Goal: Task Accomplishment & Management: Manage account settings

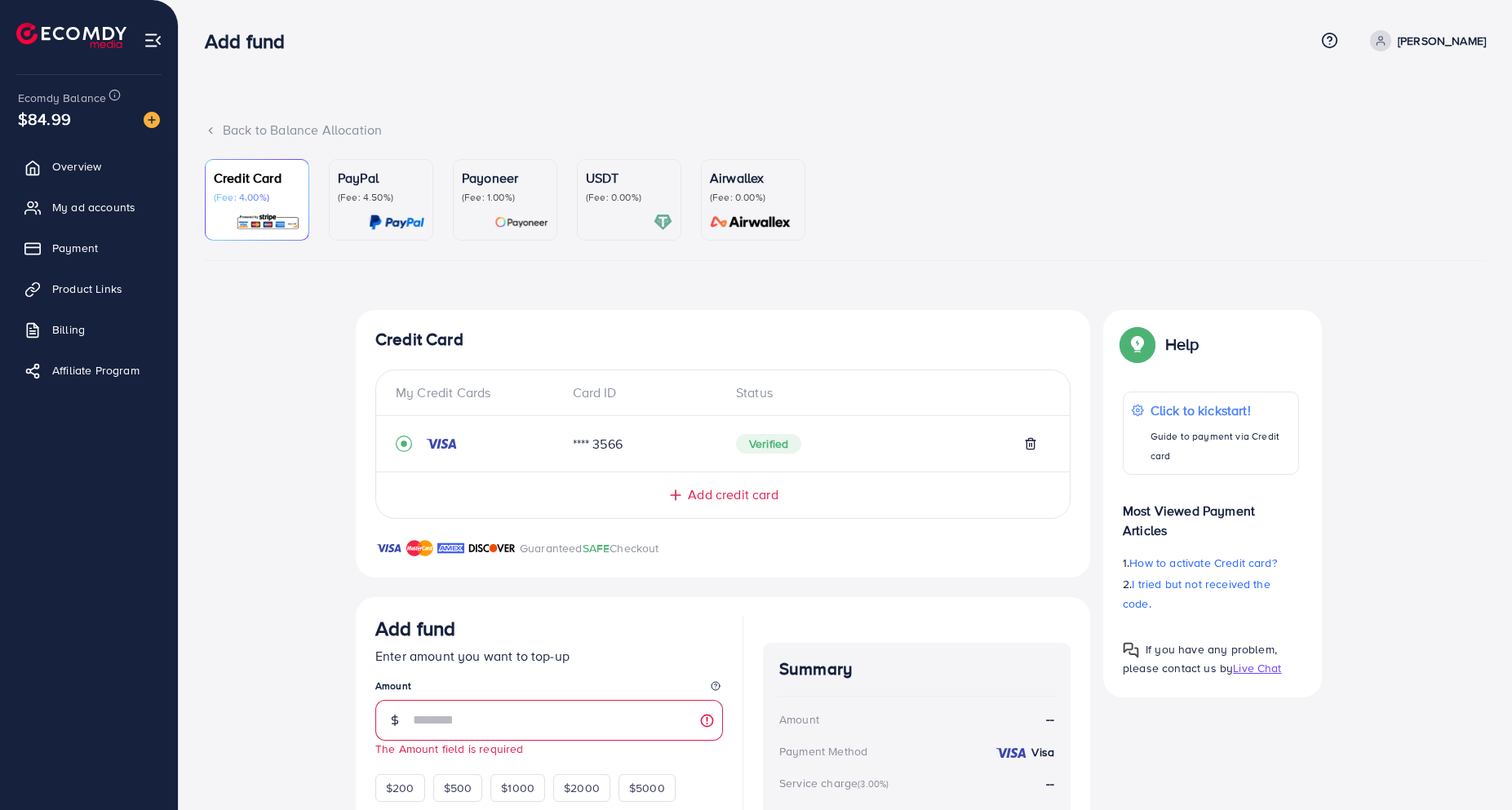
click at [270, 422] on div "Top-up Success! Thanks you for your purchase. Please check your balance again. …" at bounding box center [845, 632] width 1281 height 645
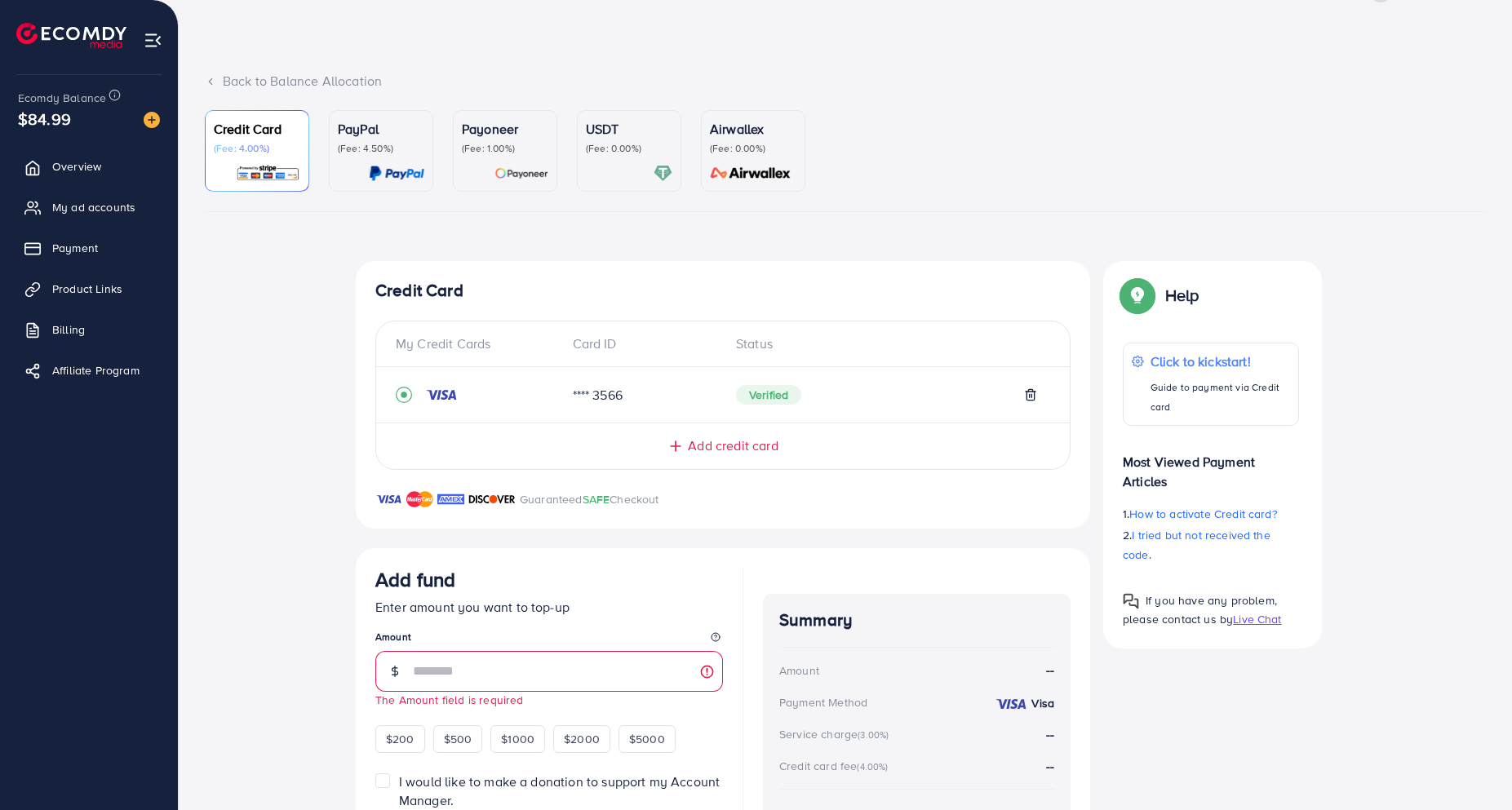
scroll to position [47, 0]
click at [79, 203] on span "My ad accounts" at bounding box center [97, 207] width 83 height 16
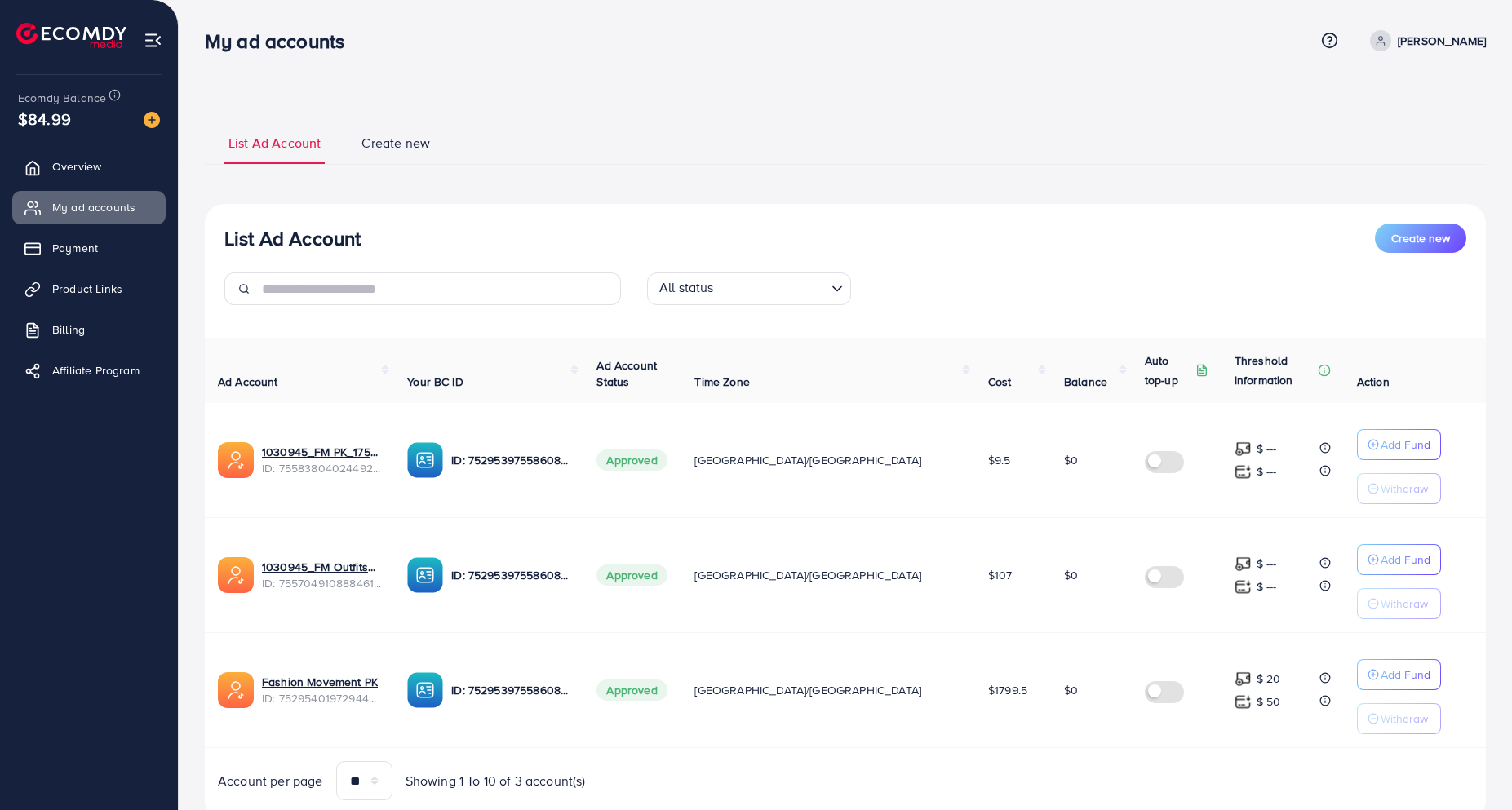
scroll to position [55, 0]
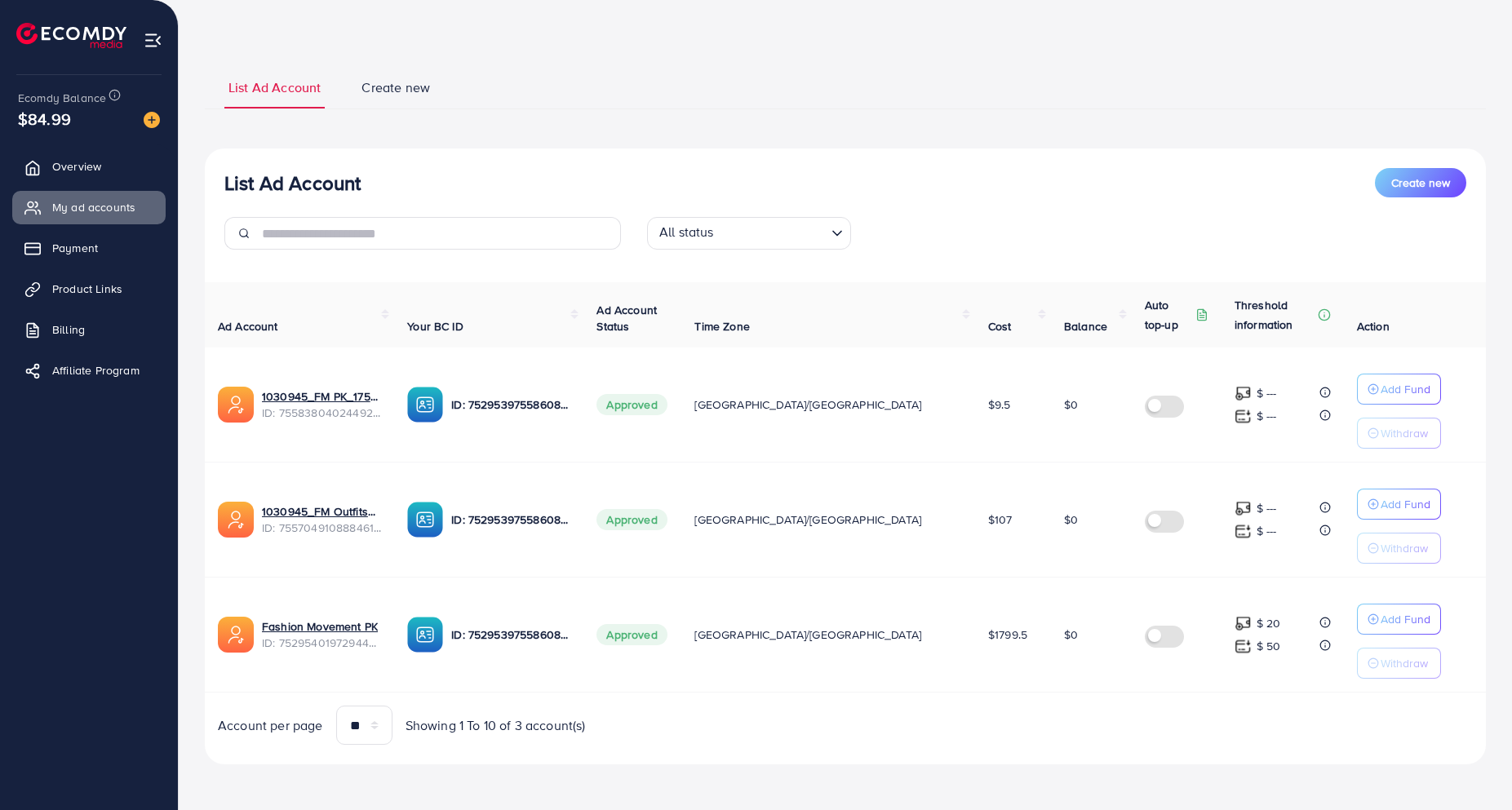
click at [1072, 689] on td "$0" at bounding box center [1091, 635] width 81 height 115
click at [580, 126] on div "List Ad Account Create new List Ad Account Create new All status Loading... Ad …" at bounding box center [845, 415] width 1281 height 700
click at [62, 160] on span "Overview" at bounding box center [81, 166] width 49 height 16
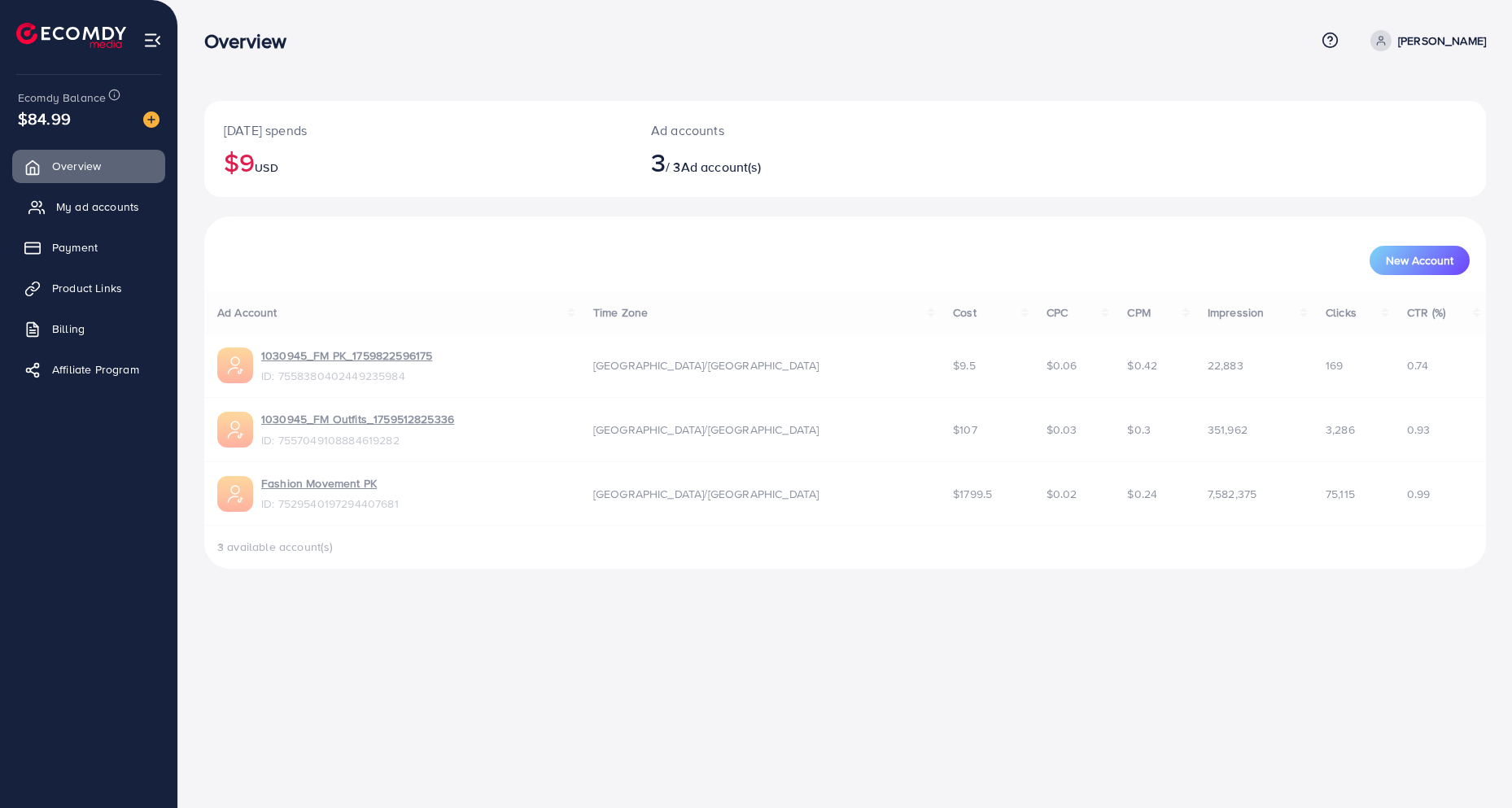
click at [92, 200] on span "My ad accounts" at bounding box center [97, 206] width 83 height 16
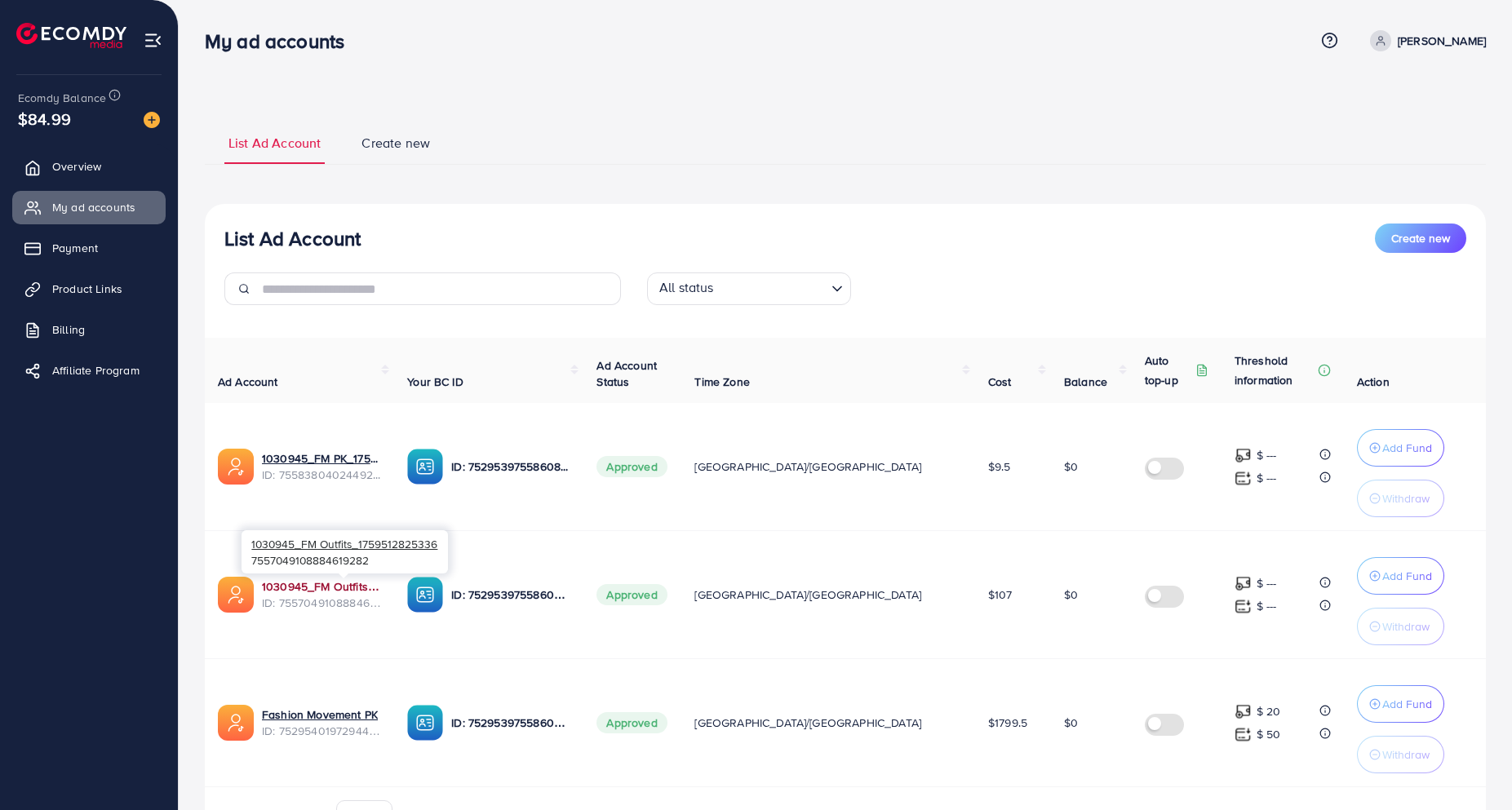
click at [324, 588] on link "1030945_FM Outfits_1759512825336" at bounding box center [321, 586] width 119 height 16
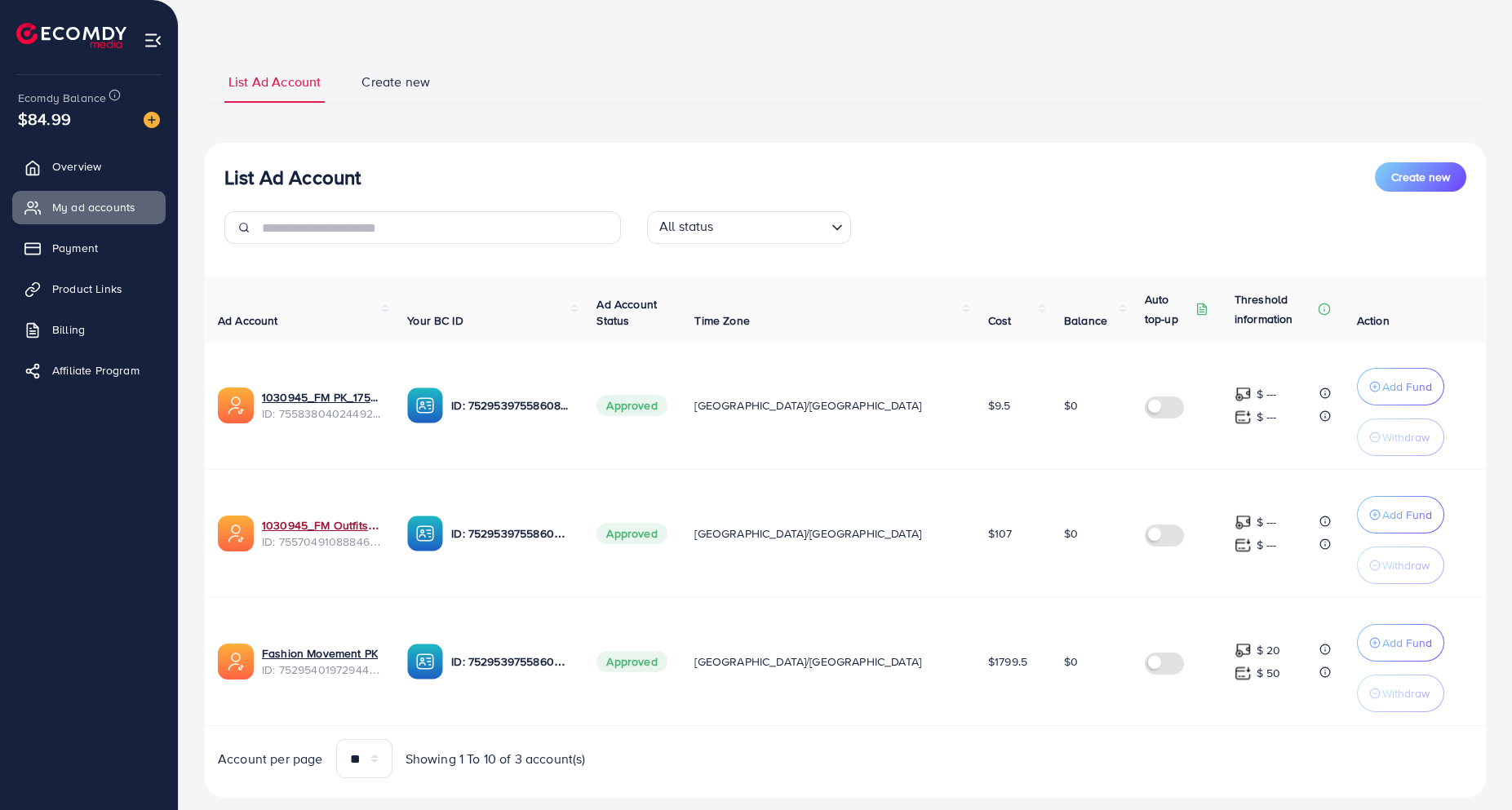
scroll to position [62, 0]
click at [794, 144] on div "List Ad Account Create new All status Loading... Ad Account Your BC ID Ad Accou…" at bounding box center [845, 470] width 1281 height 655
click at [304, 397] on link "1030945_FM PK_1759822596175" at bounding box center [321, 396] width 119 height 16
click at [300, 649] on link "Fashion Movement PK" at bounding box center [320, 652] width 116 height 16
click at [609, 51] on div "List Ad Account Create new List Ad Account Create new All status Loading... Ad …" at bounding box center [845, 428] width 1281 height 778
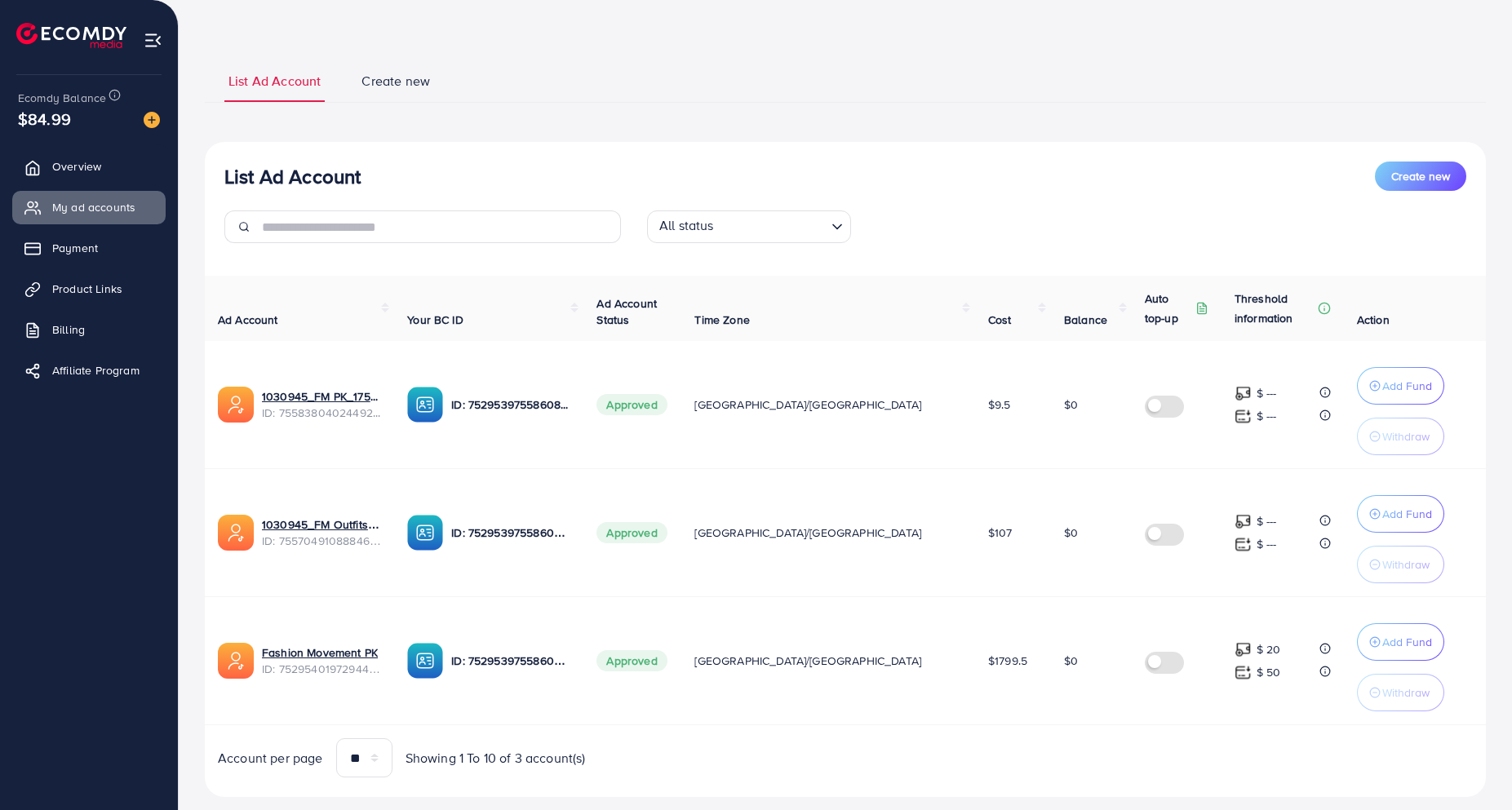
click at [925, 148] on div "List Ad Account Create new All status Loading... Ad Account Your BC ID Ad Accou…" at bounding box center [845, 470] width 1281 height 655
click at [1382, 505] on p "Add Fund" at bounding box center [1406, 514] width 50 height 20
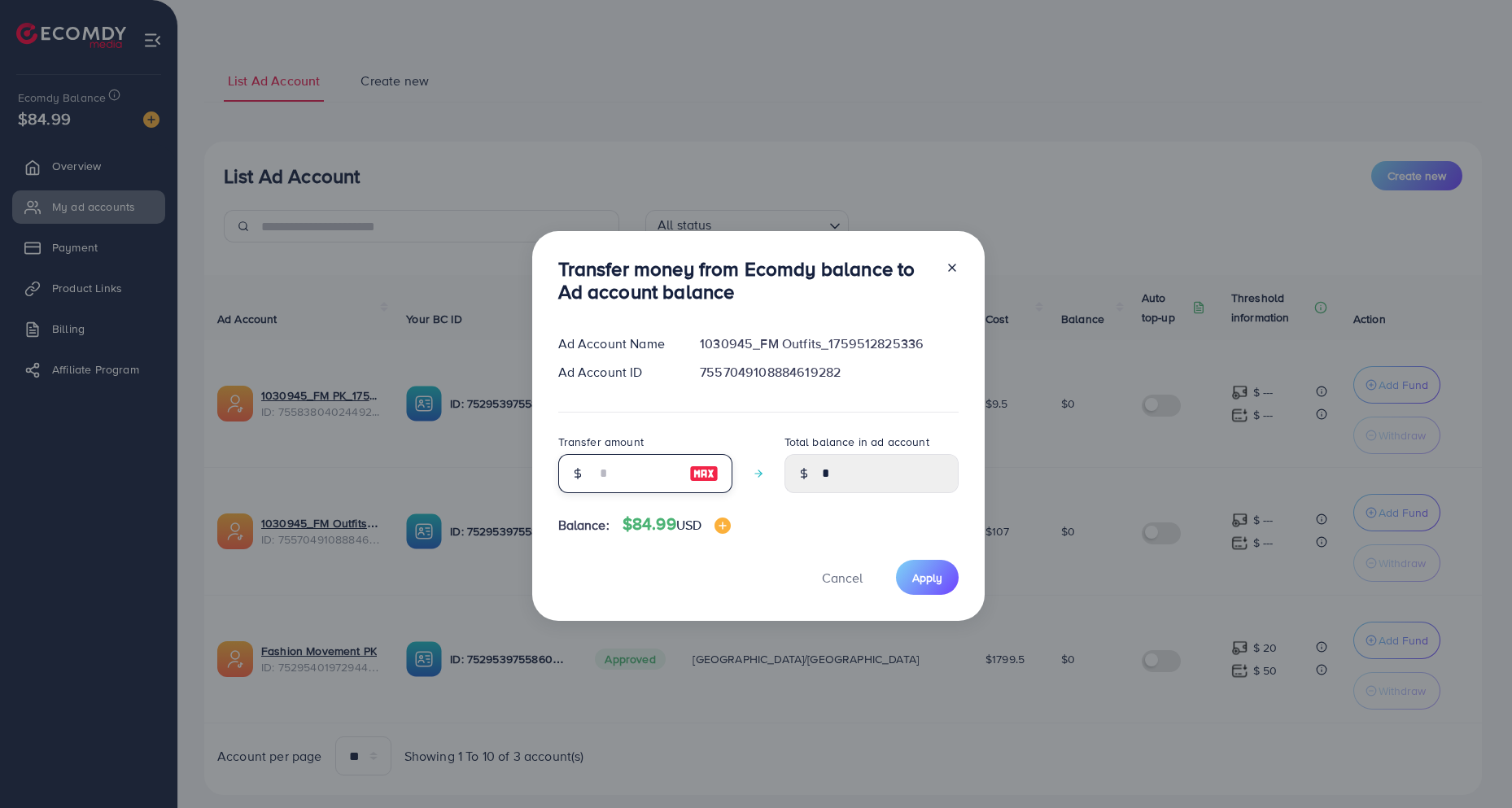
click at [642, 466] on input "number" at bounding box center [636, 474] width 81 height 39
type input "**"
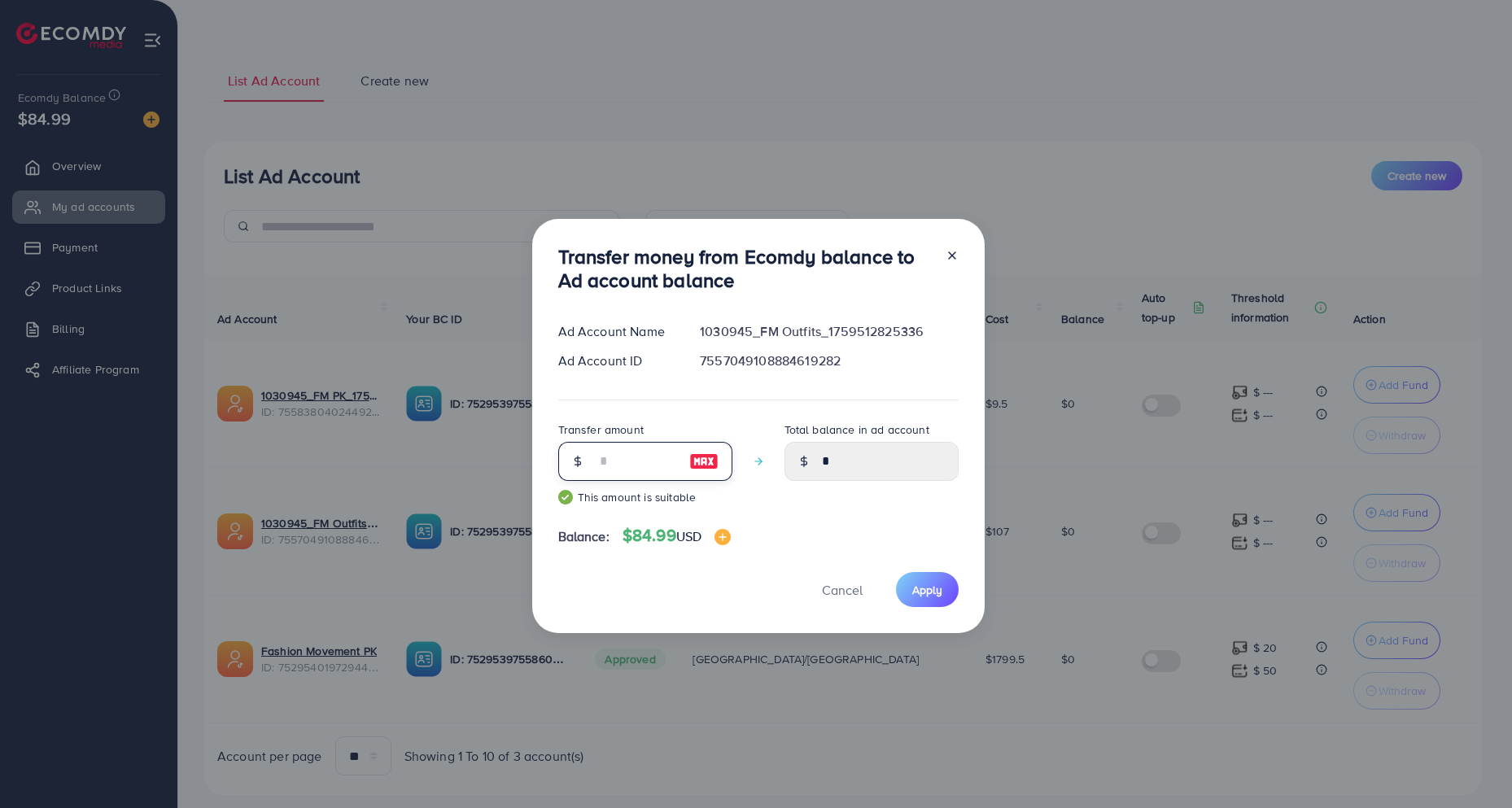
type input "*****"
type input "**"
click at [926, 579] on button "Apply" at bounding box center [926, 589] width 63 height 35
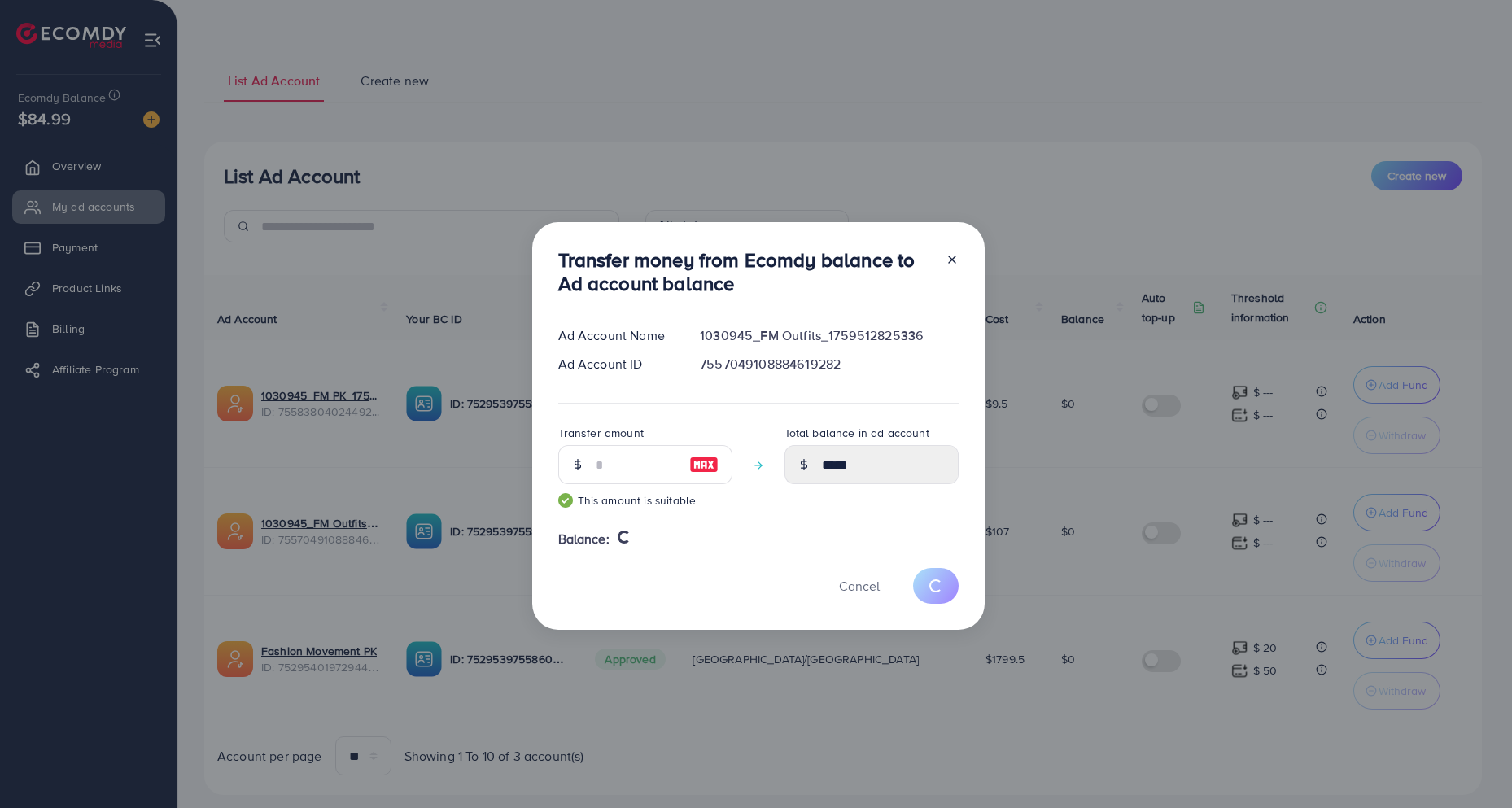
type input "*"
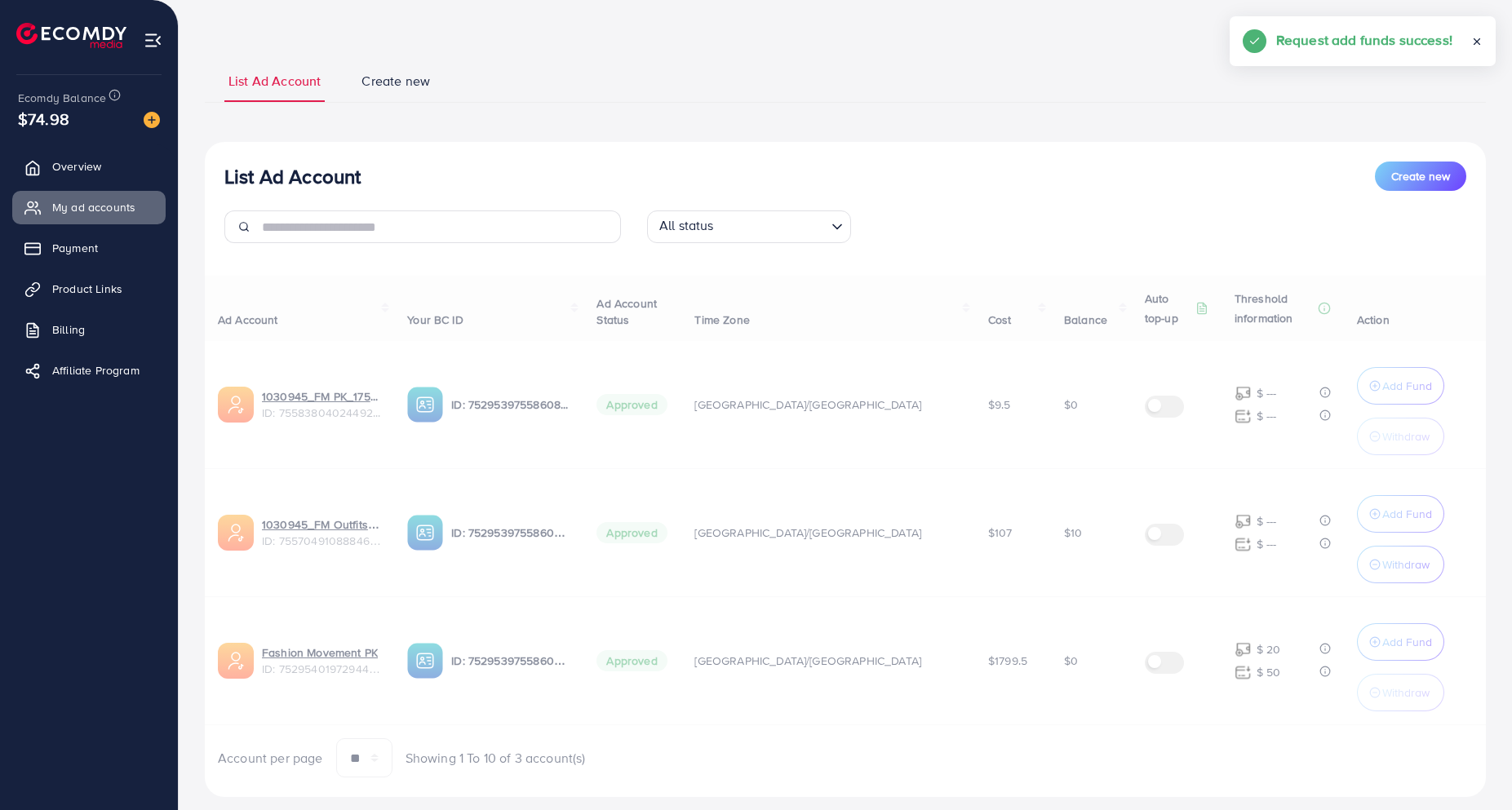
click at [1372, 560] on div "Ad Account Your BC ID Ad Account Status Time Zone Cost Balance Auto top-up Thre…" at bounding box center [845, 527] width 1281 height 502
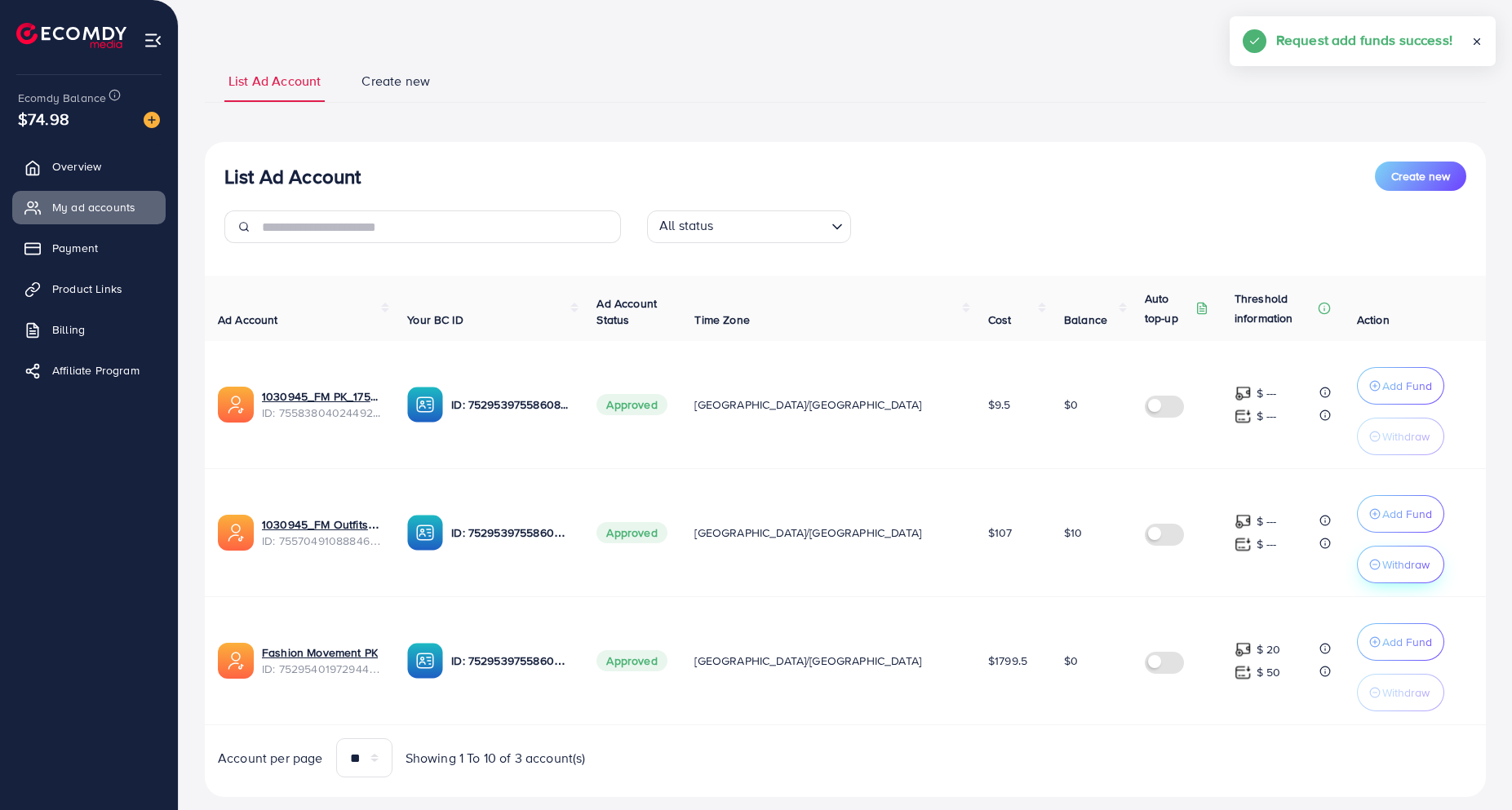
click at [1382, 569] on p "Withdraw" at bounding box center [1405, 565] width 48 height 20
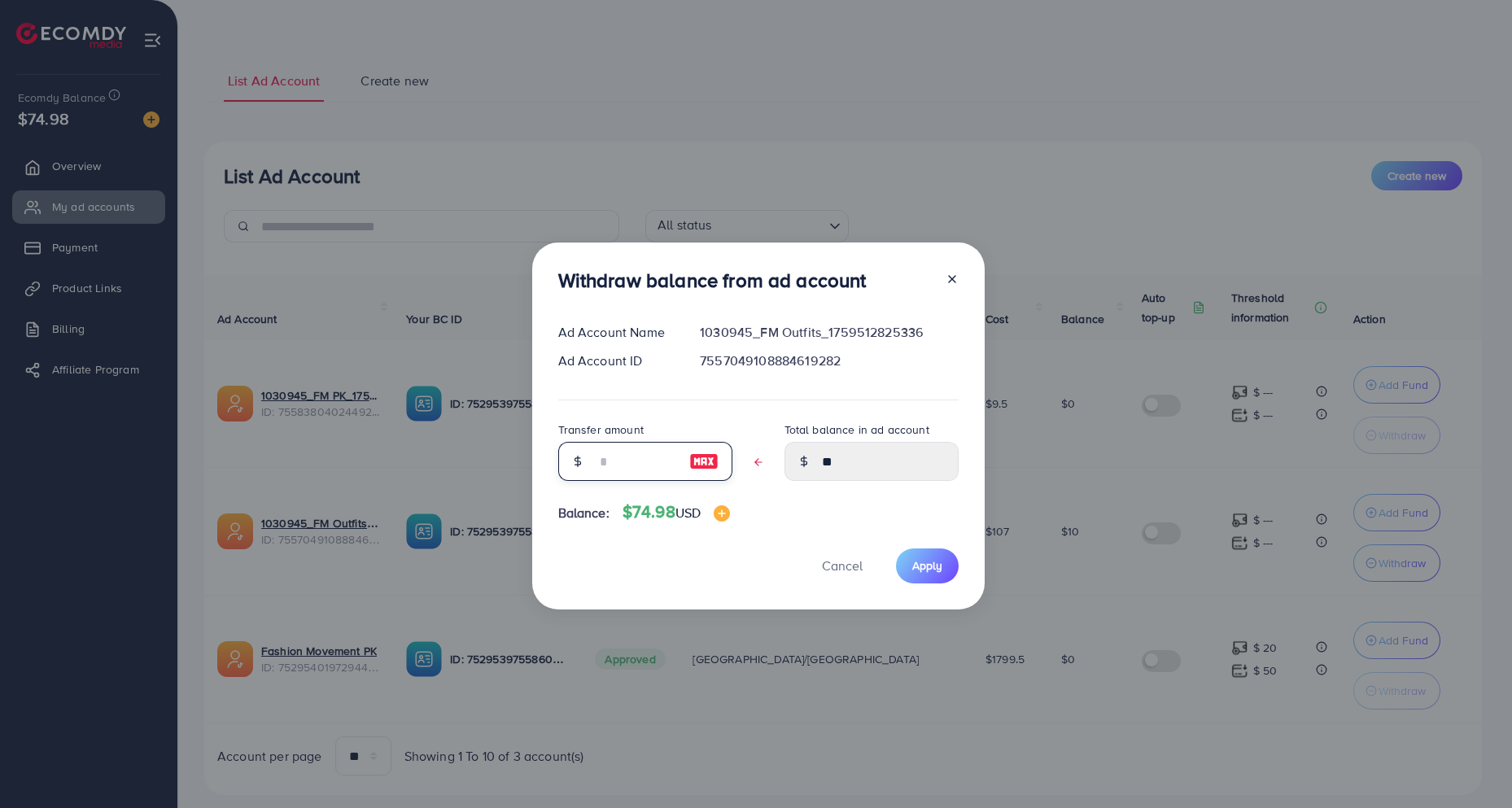
click at [634, 460] on input "text" at bounding box center [636, 461] width 81 height 39
type input "*"
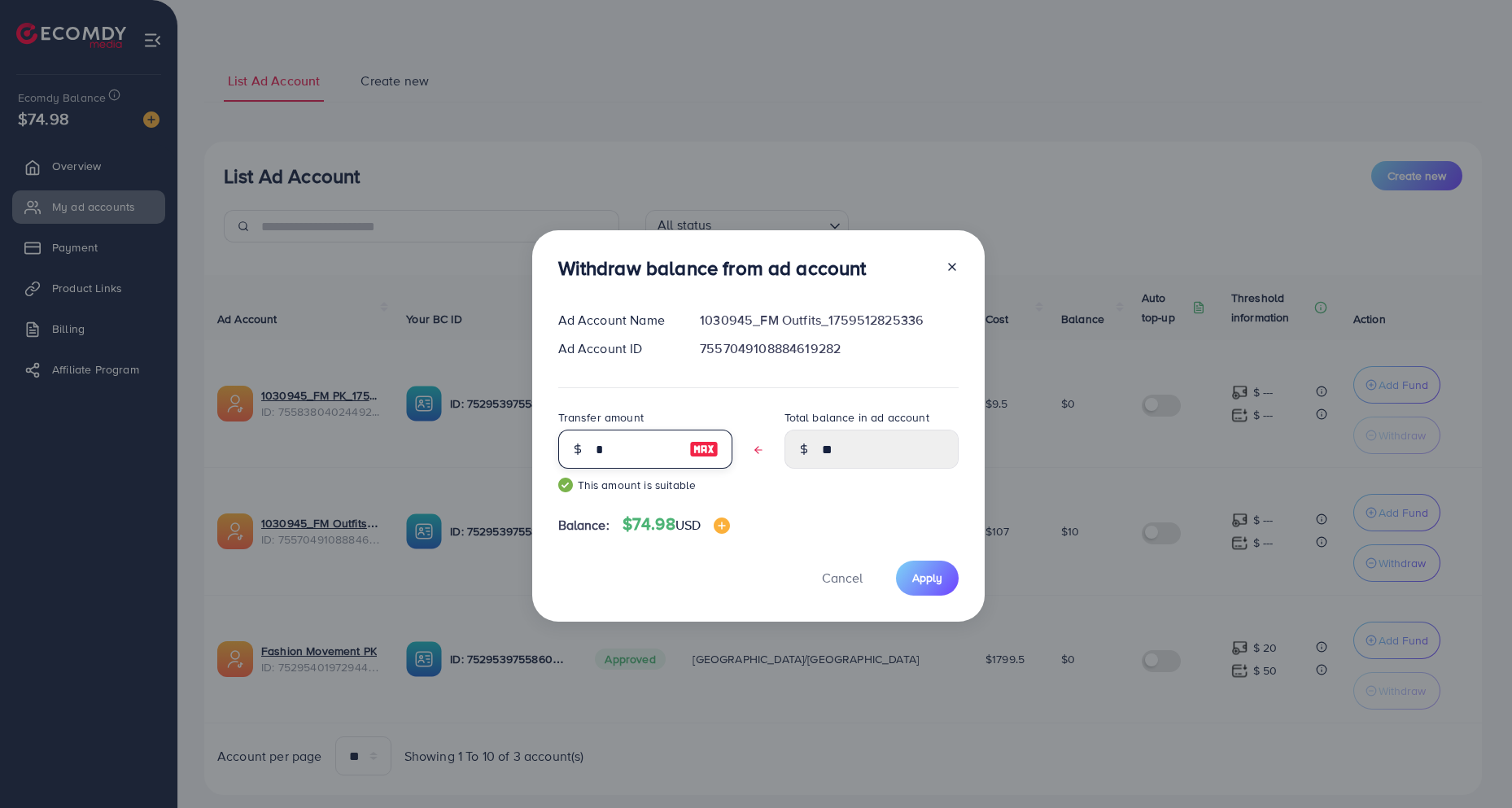
type input "****"
type input "*"
click at [940, 578] on span "Apply" at bounding box center [927, 577] width 30 height 16
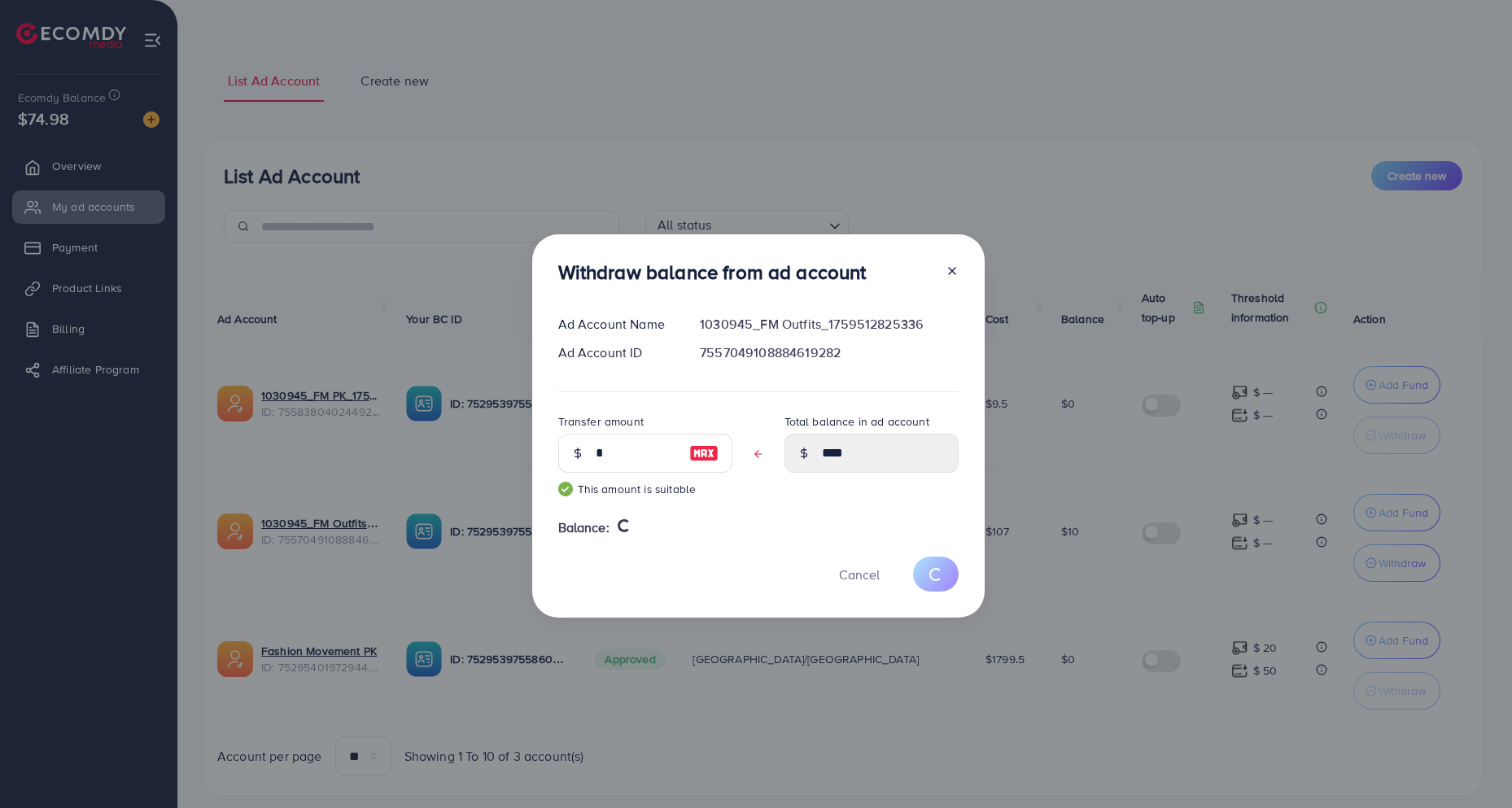
click at [844, 50] on div "Withdraw balance from ad account Ad Account Name 1030945_FM Outfits_17595128253…" at bounding box center [756, 404] width 1512 height 808
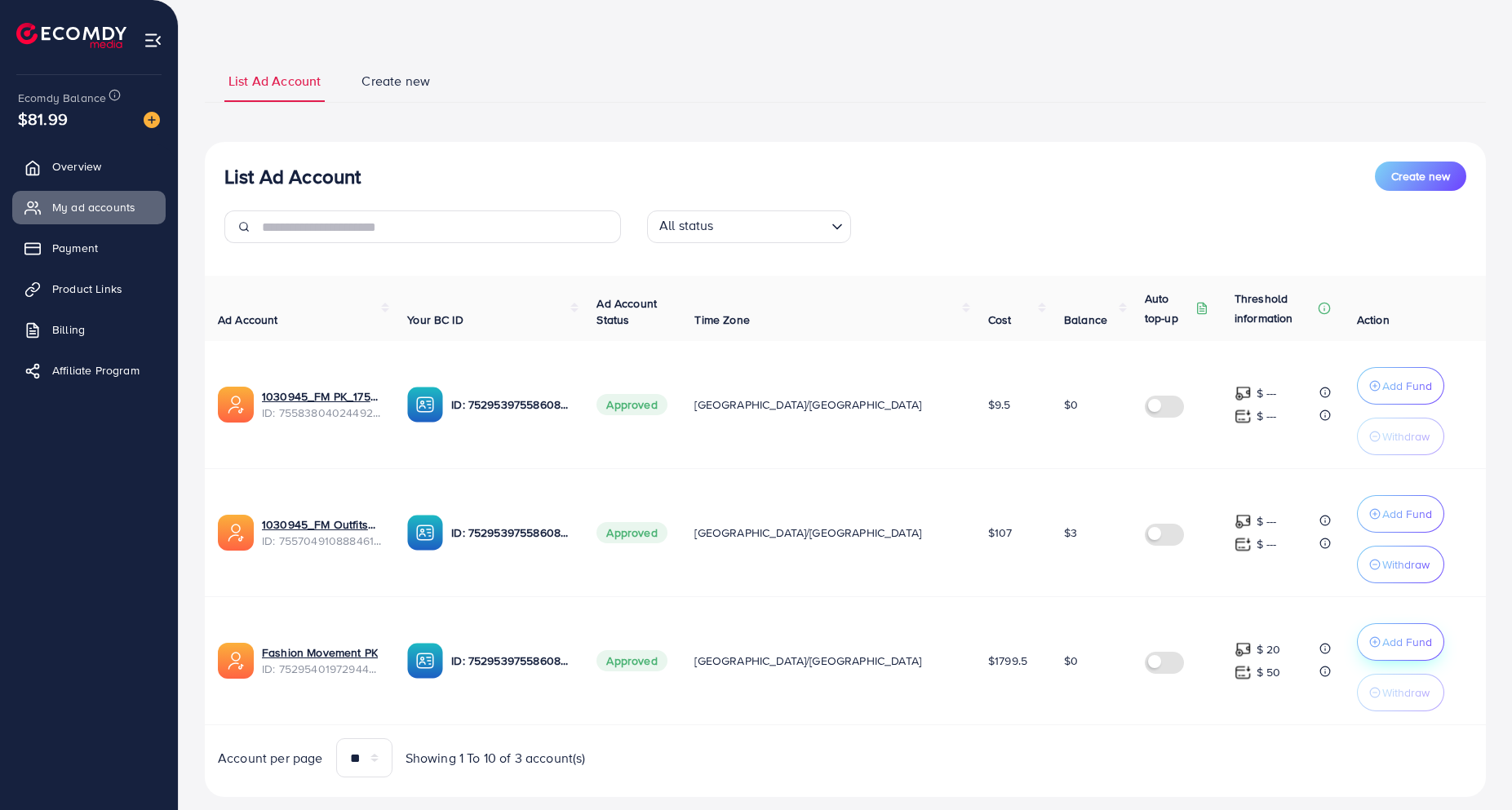
click at [1367, 654] on button "Add Fund" at bounding box center [1400, 642] width 87 height 37
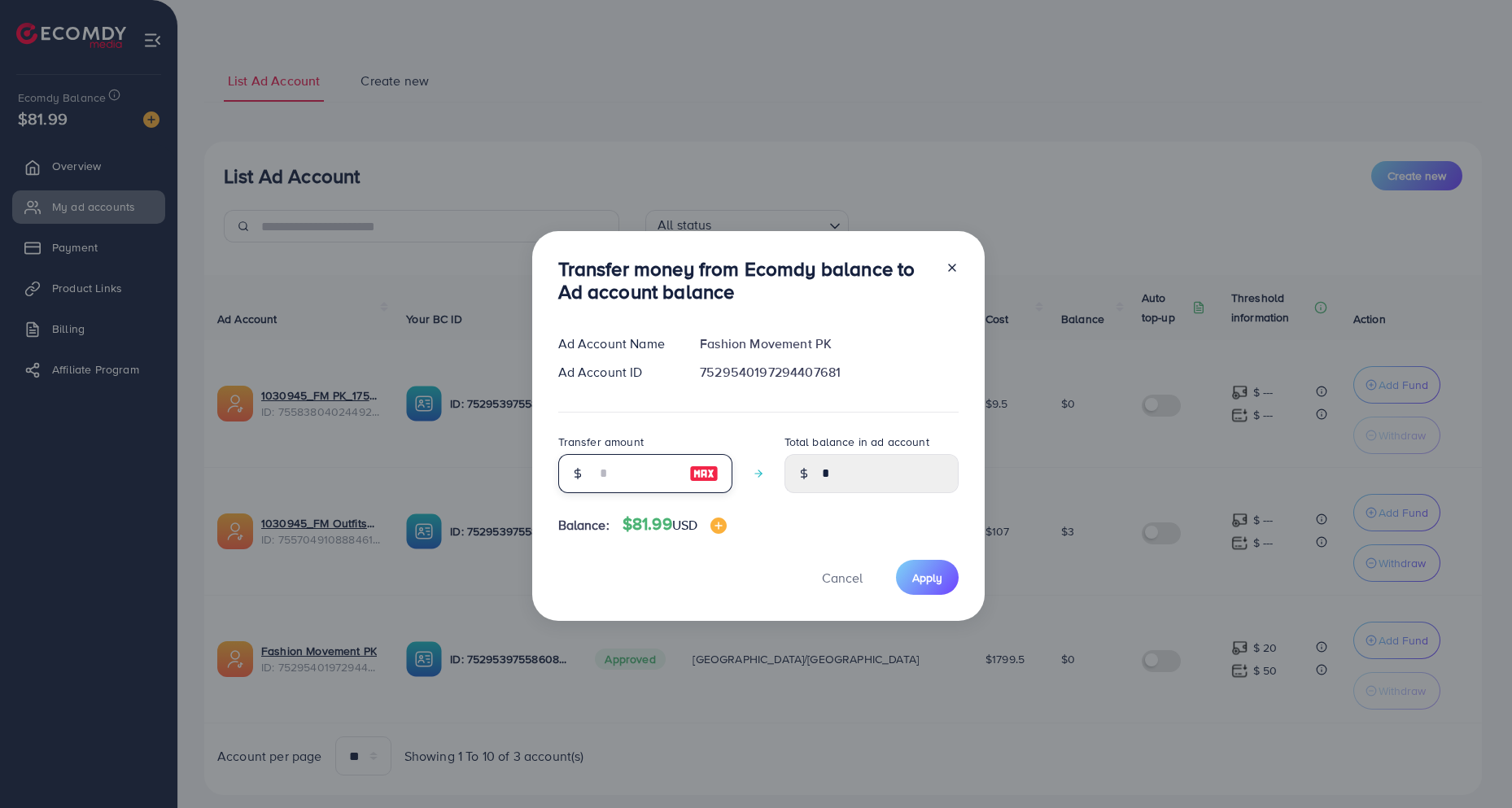
click at [666, 472] on input "number" at bounding box center [636, 474] width 81 height 39
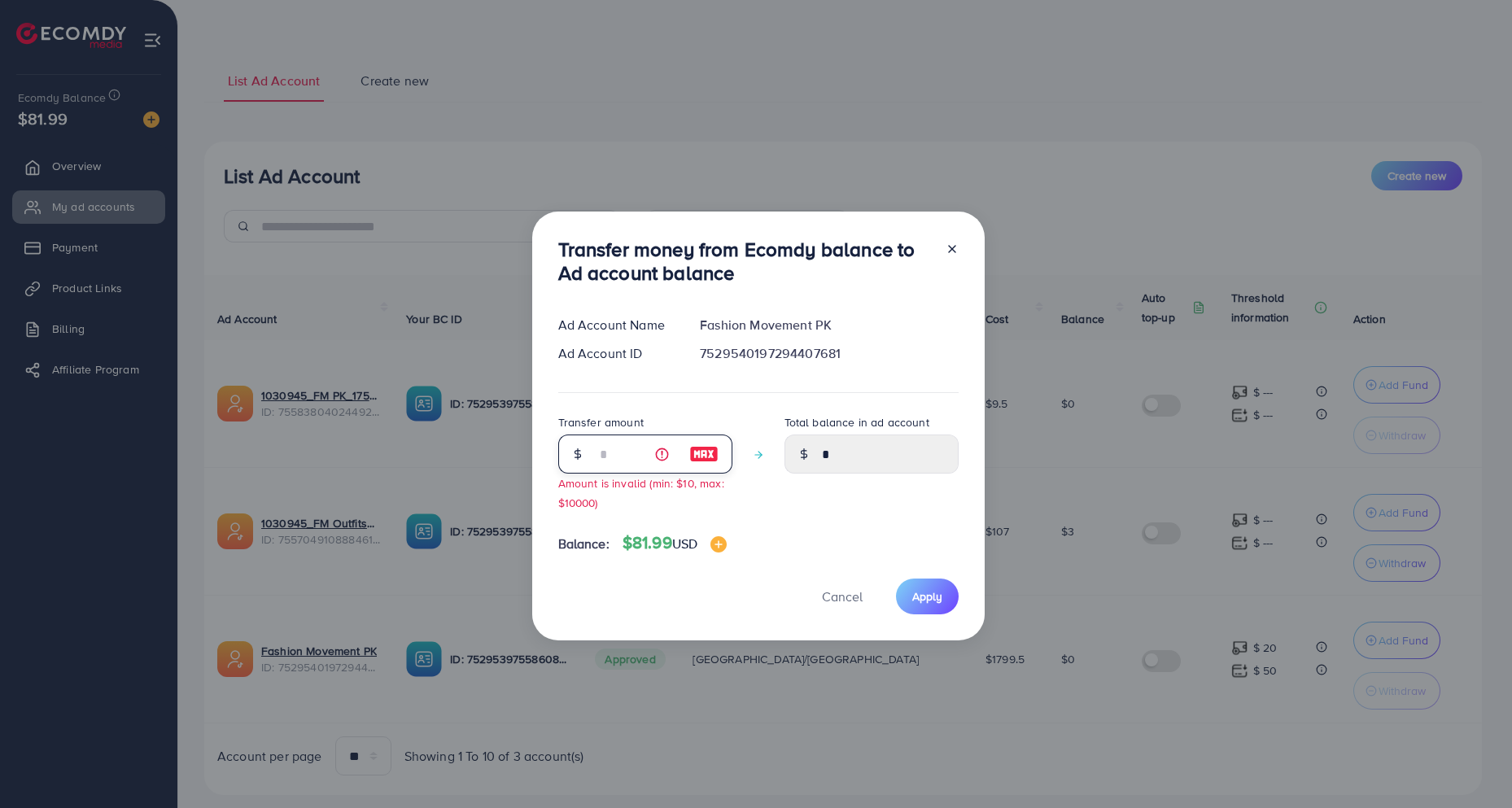
type input "**"
type input "*****"
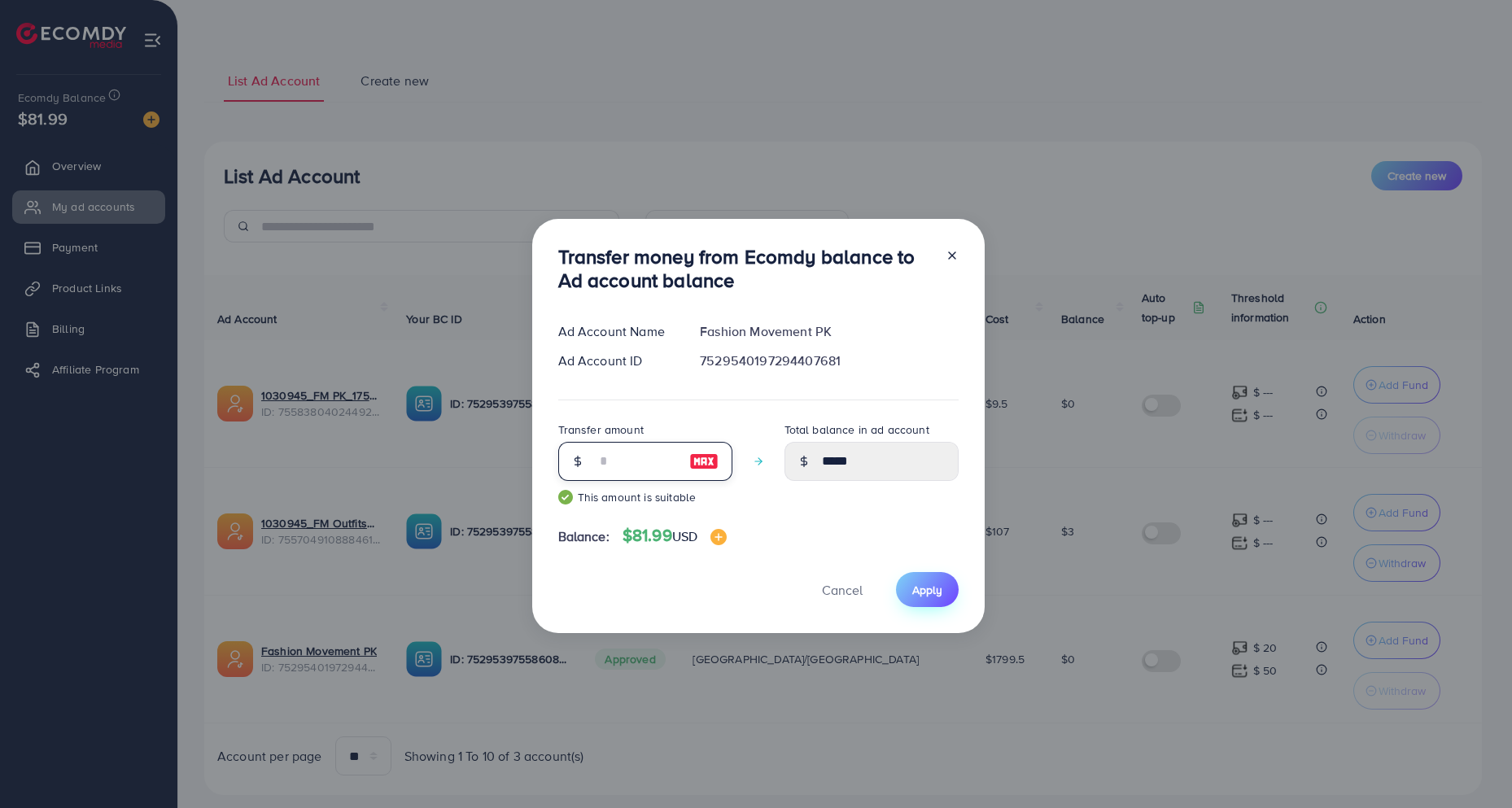
type input "**"
click at [915, 580] on button "Apply" at bounding box center [926, 589] width 63 height 35
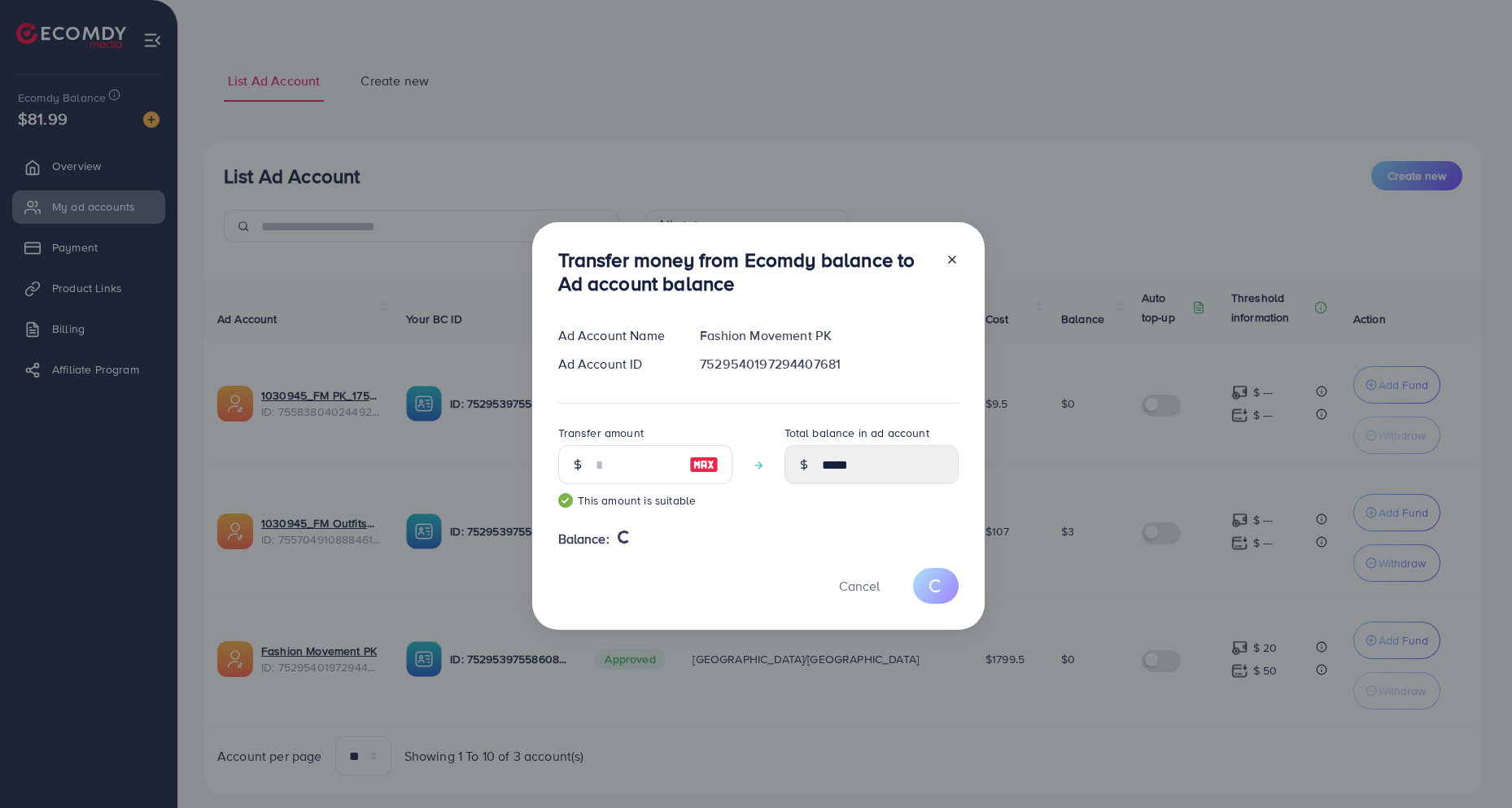
type input "*"
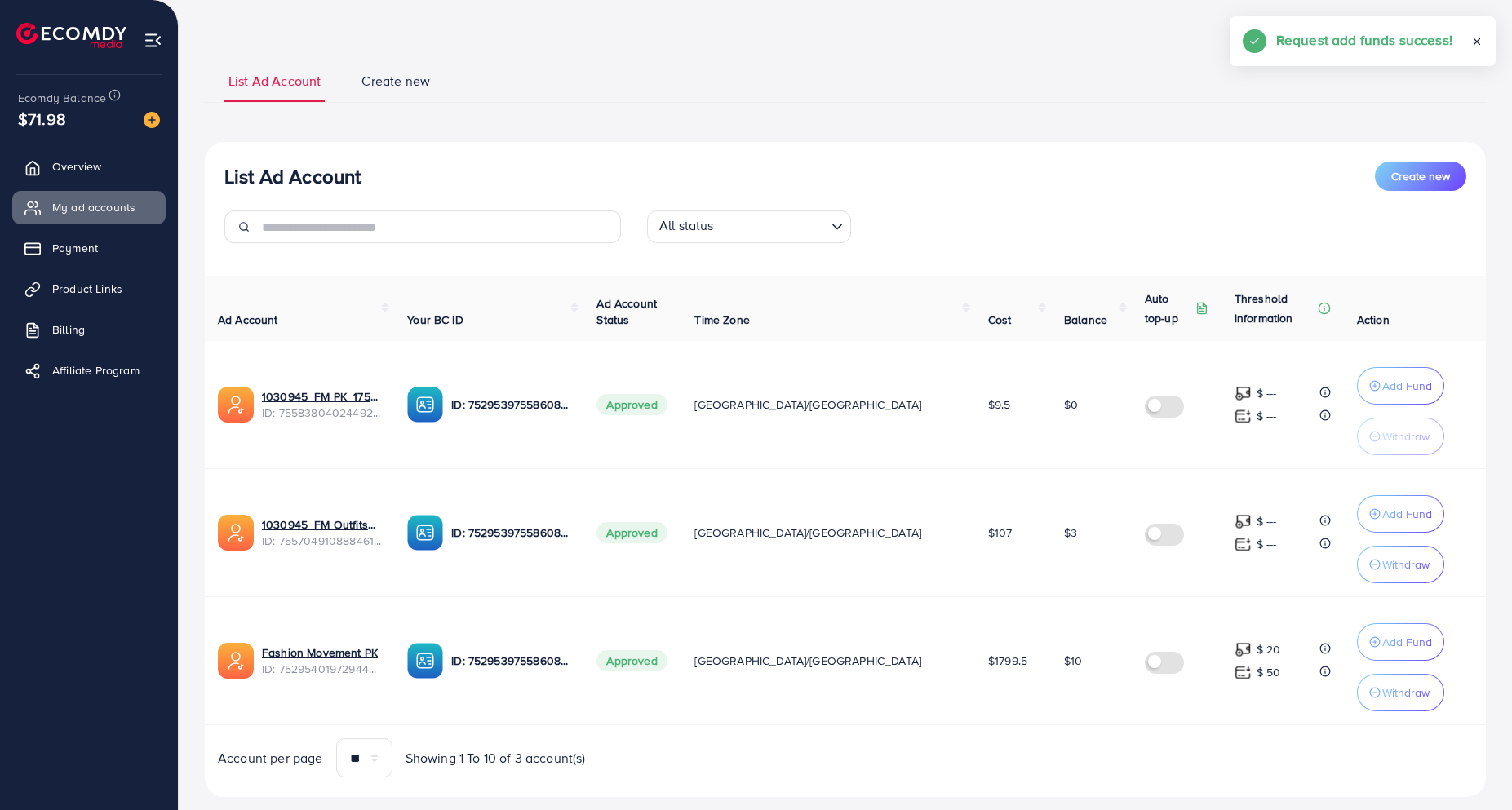
click at [1386, 695] on p "Withdraw" at bounding box center [1405, 692] width 48 height 20
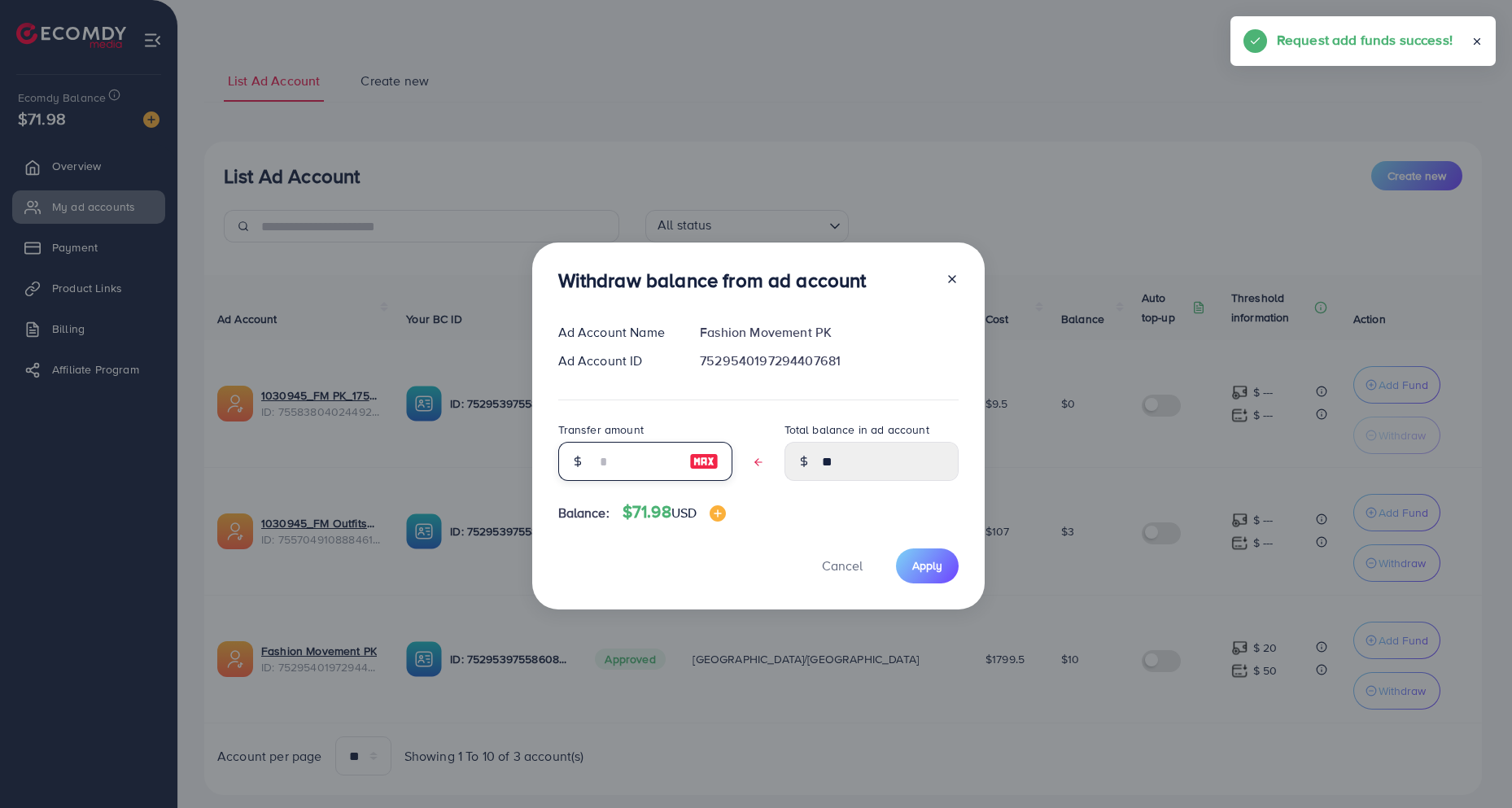
click at [617, 465] on input "text" at bounding box center [636, 461] width 81 height 39
type input "*"
type input "****"
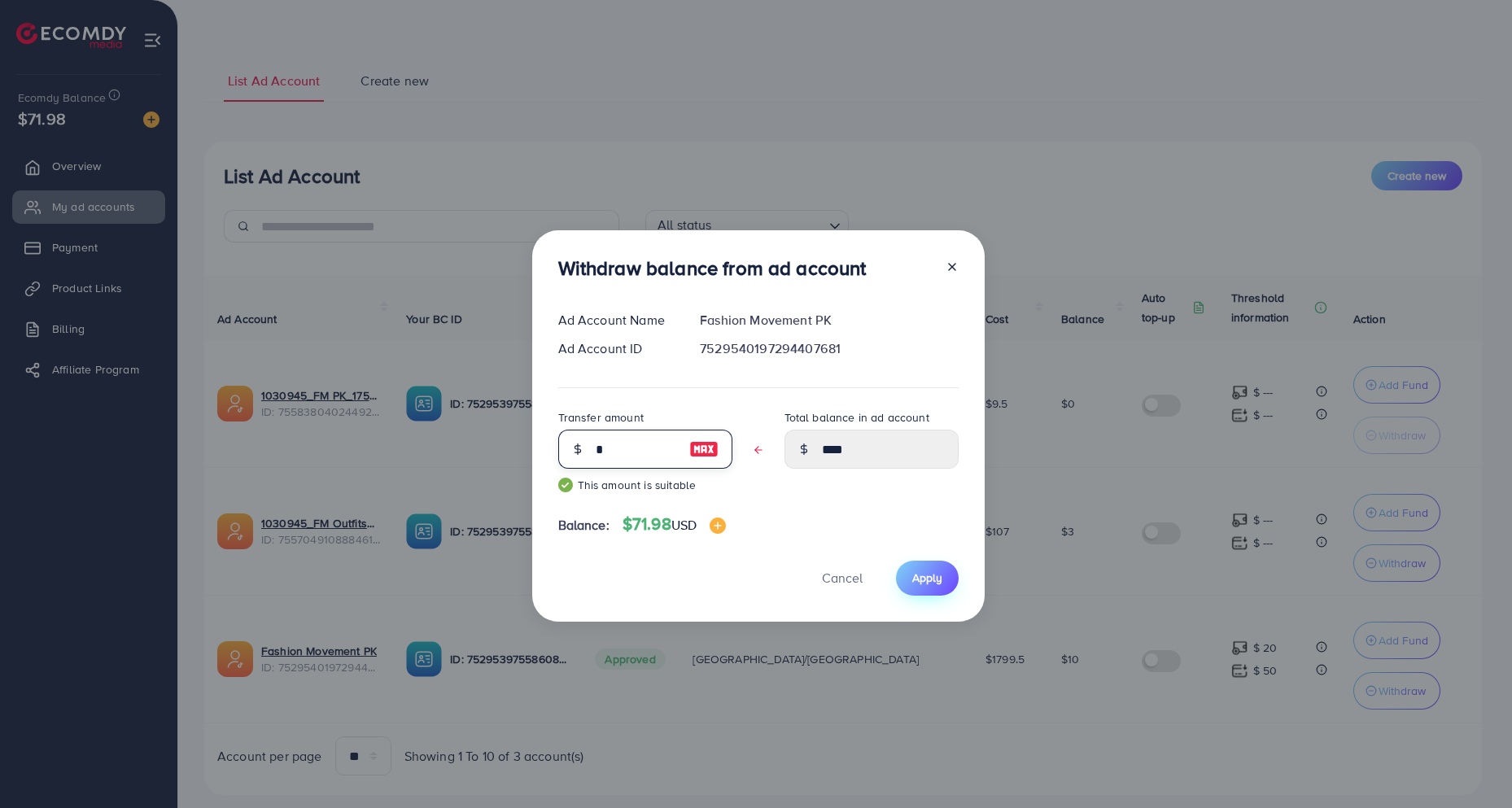
type input "*"
click at [934, 574] on span "Apply" at bounding box center [927, 577] width 30 height 16
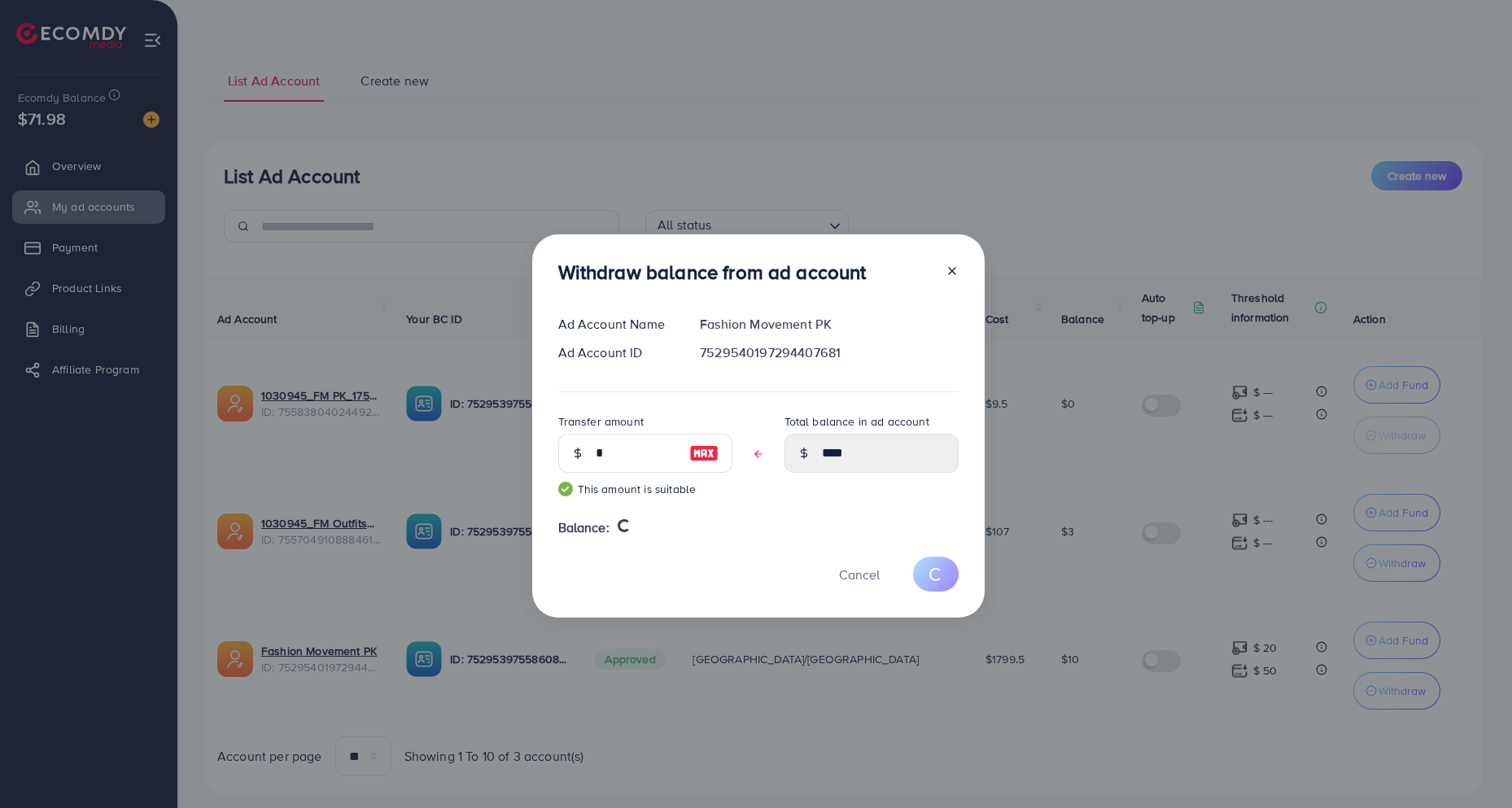
click at [899, 78] on div "Withdraw balance from ad account Ad Account Name Fashion Movement PK Ad Account…" at bounding box center [756, 404] width 1512 height 808
